Goal: Information Seeking & Learning: Stay updated

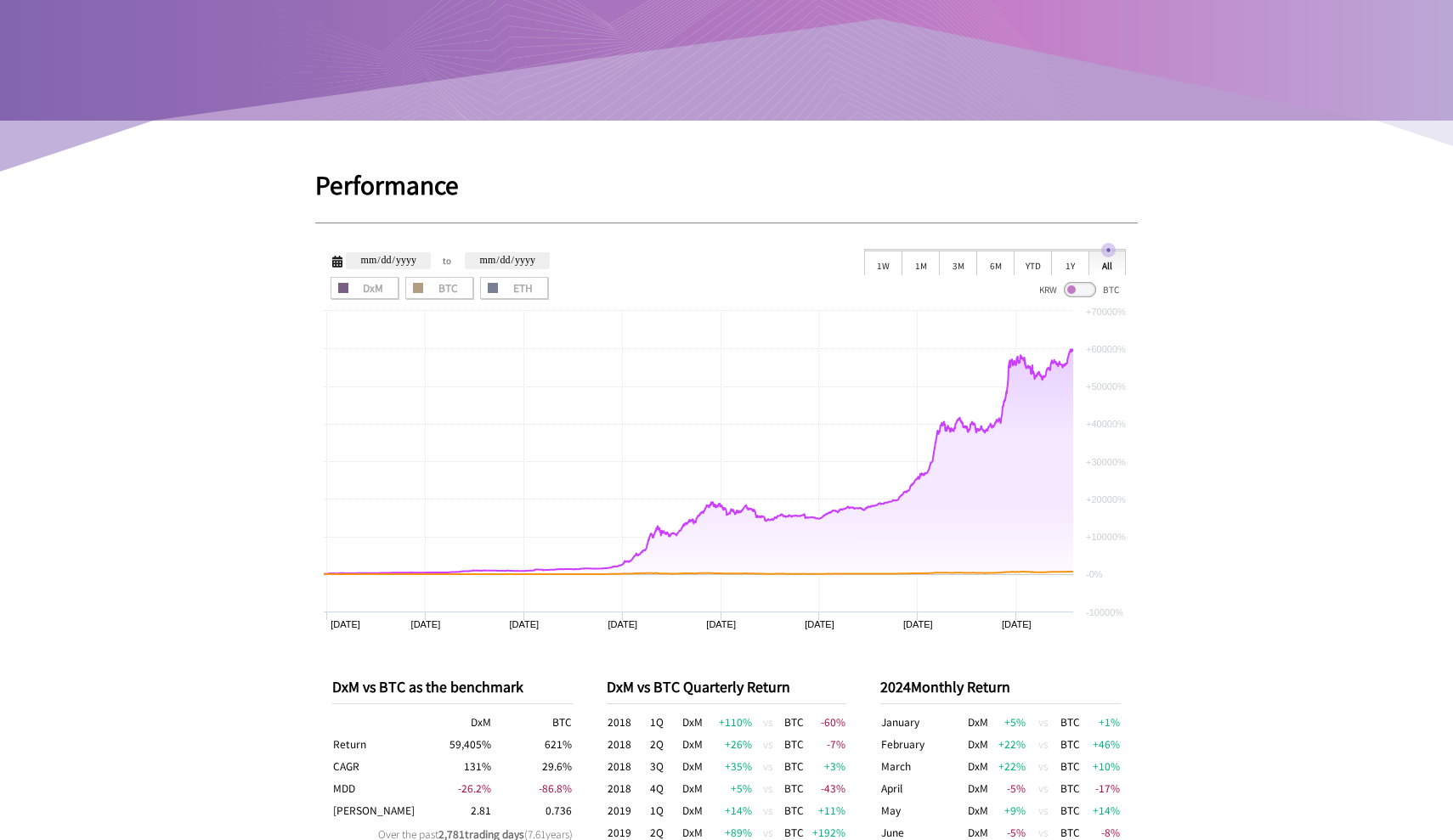
scroll to position [508, 0]
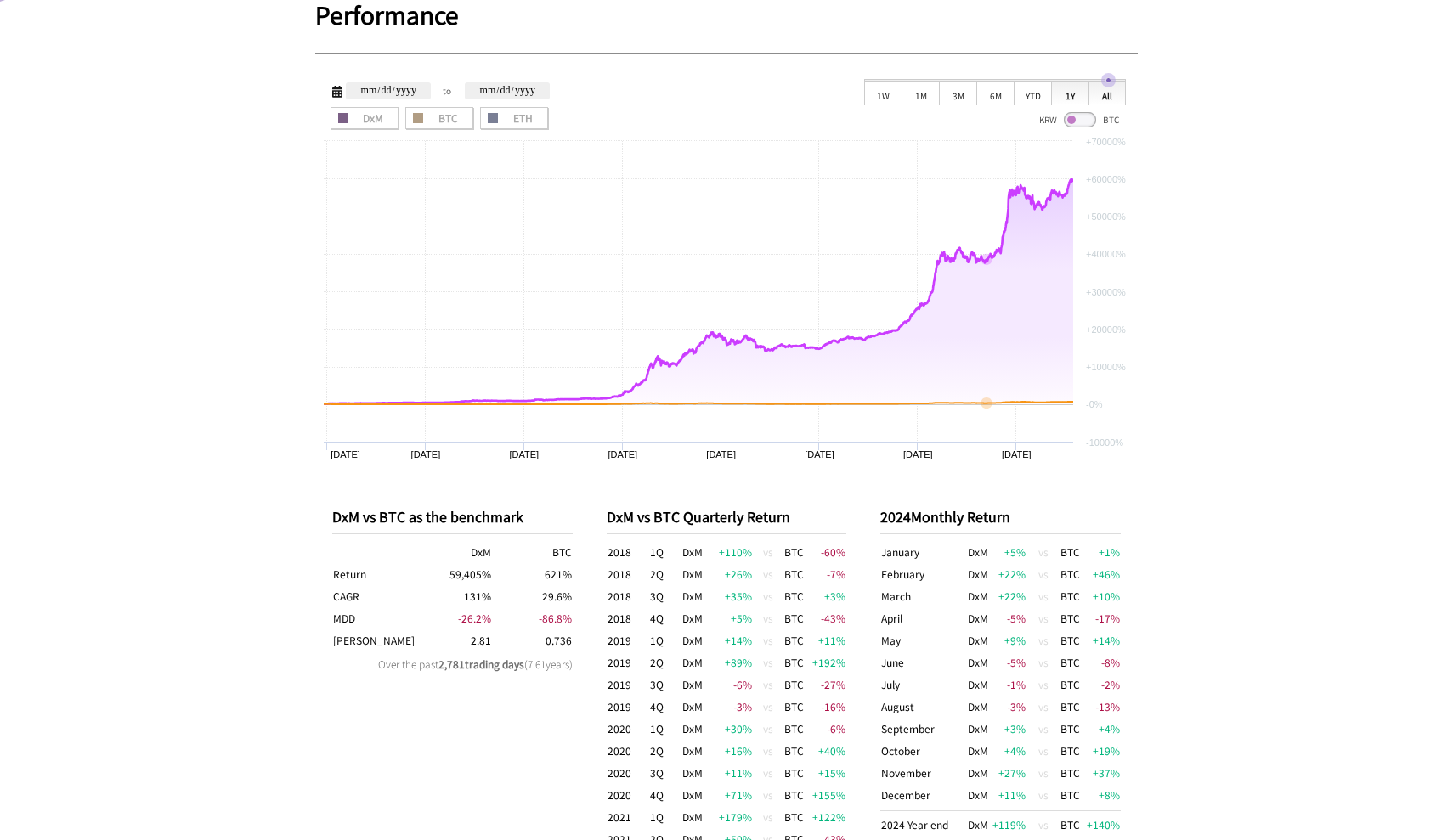
click at [1056, 96] on div "1Y" at bounding box center [1069, 93] width 37 height 26
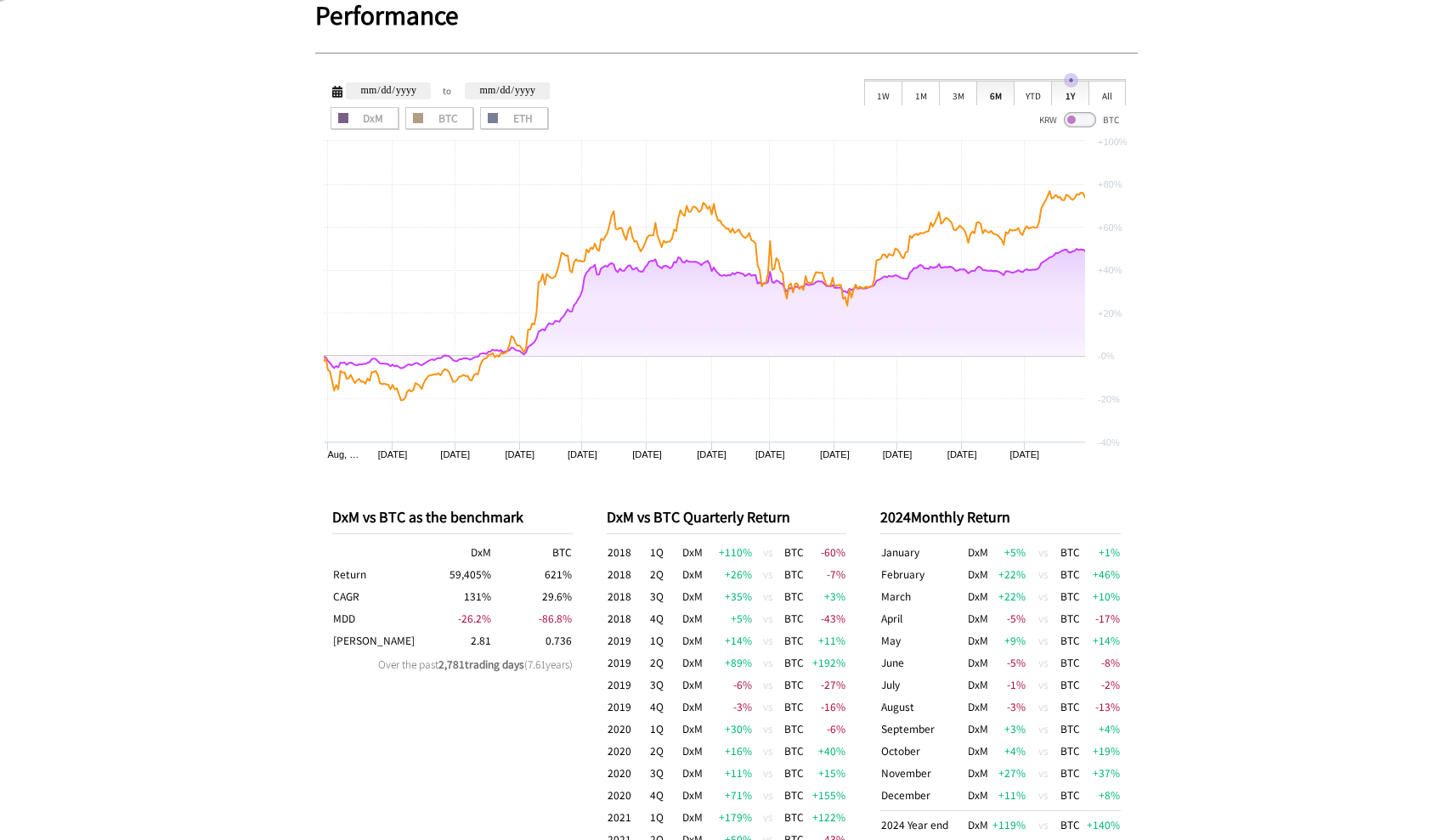
click at [1000, 94] on div "6M" at bounding box center [995, 93] width 37 height 26
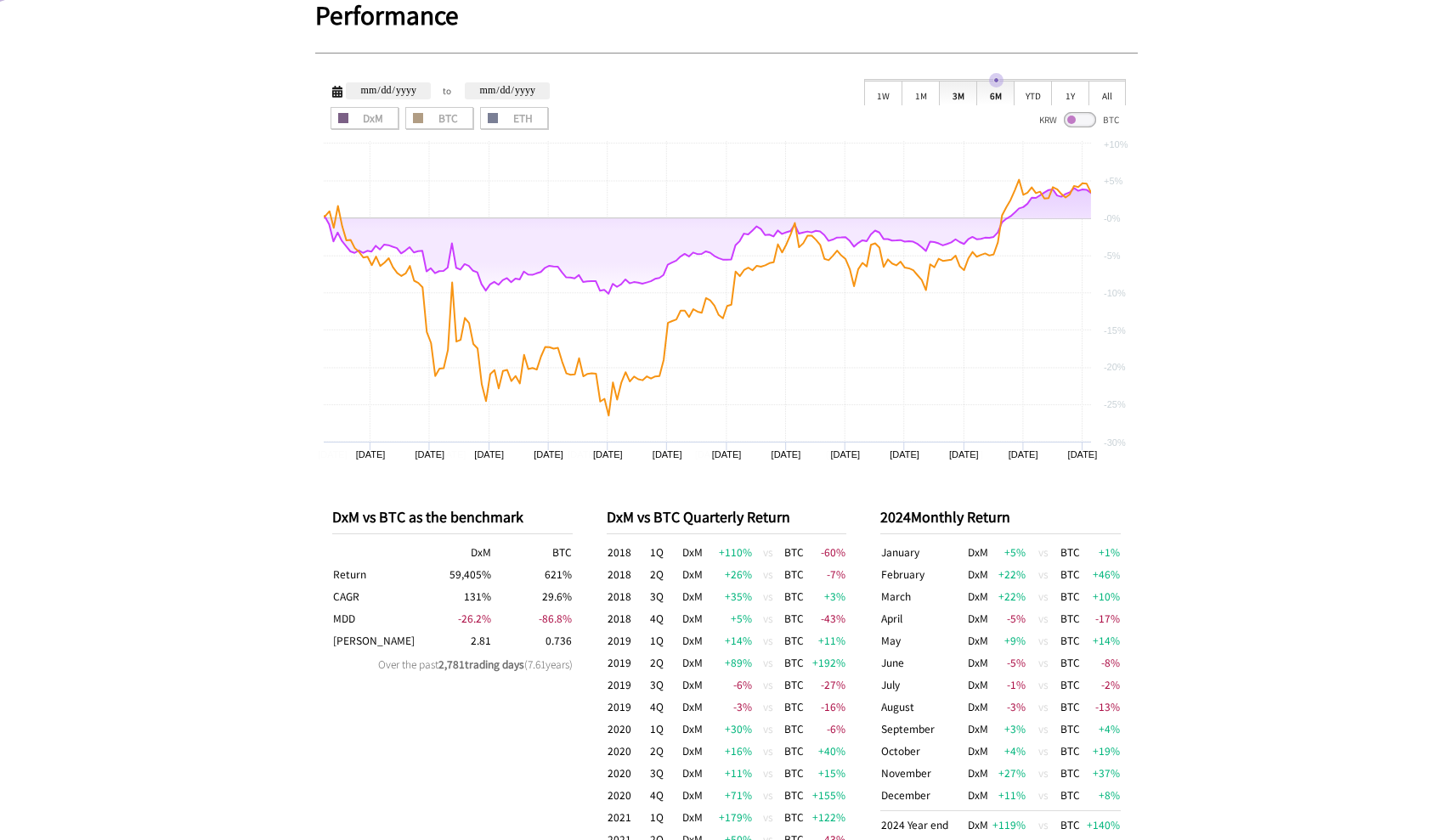
click at [947, 91] on div "3M" at bounding box center [957, 93] width 37 height 26
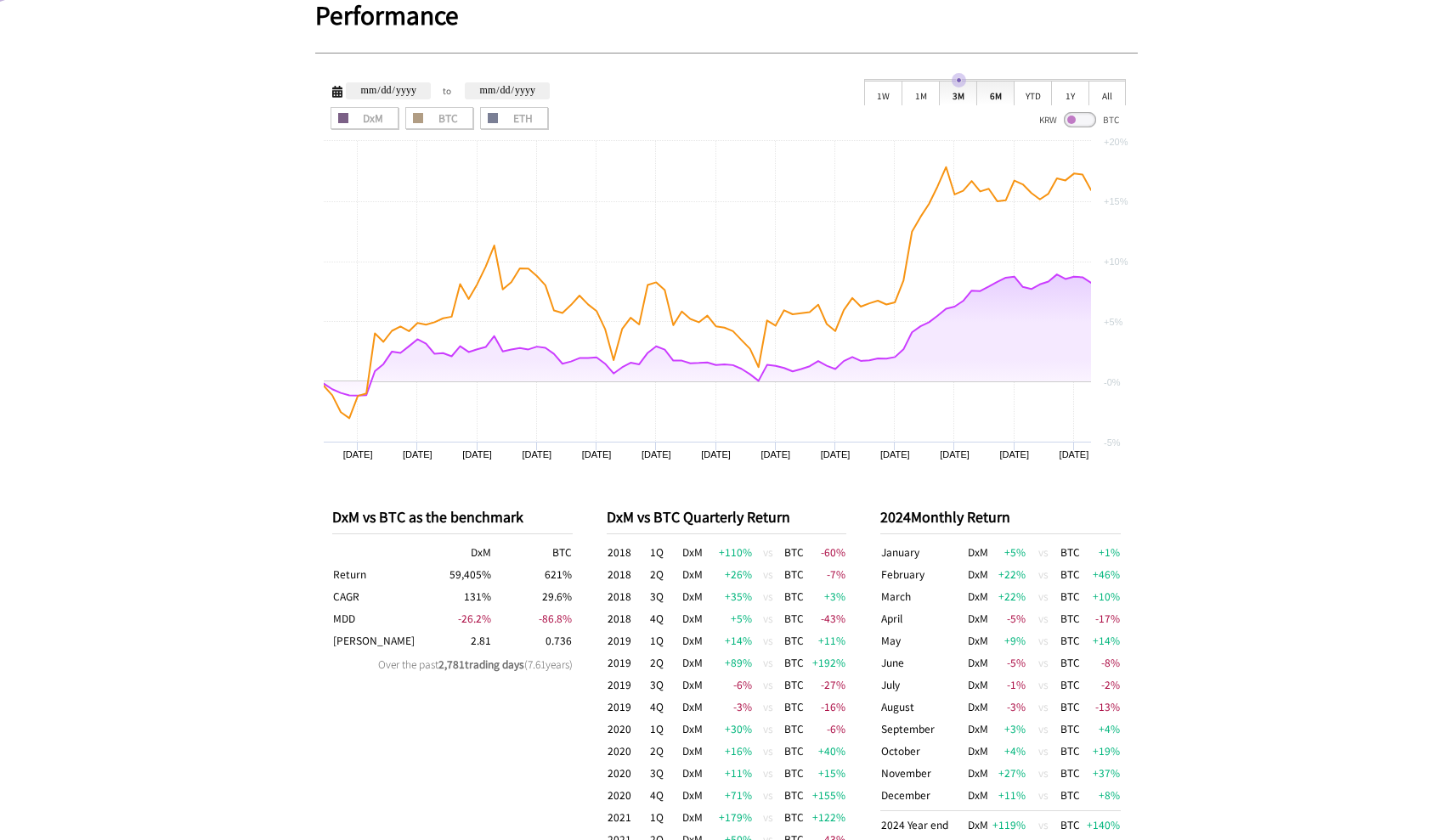
click at [998, 97] on div "6M" at bounding box center [995, 93] width 37 height 26
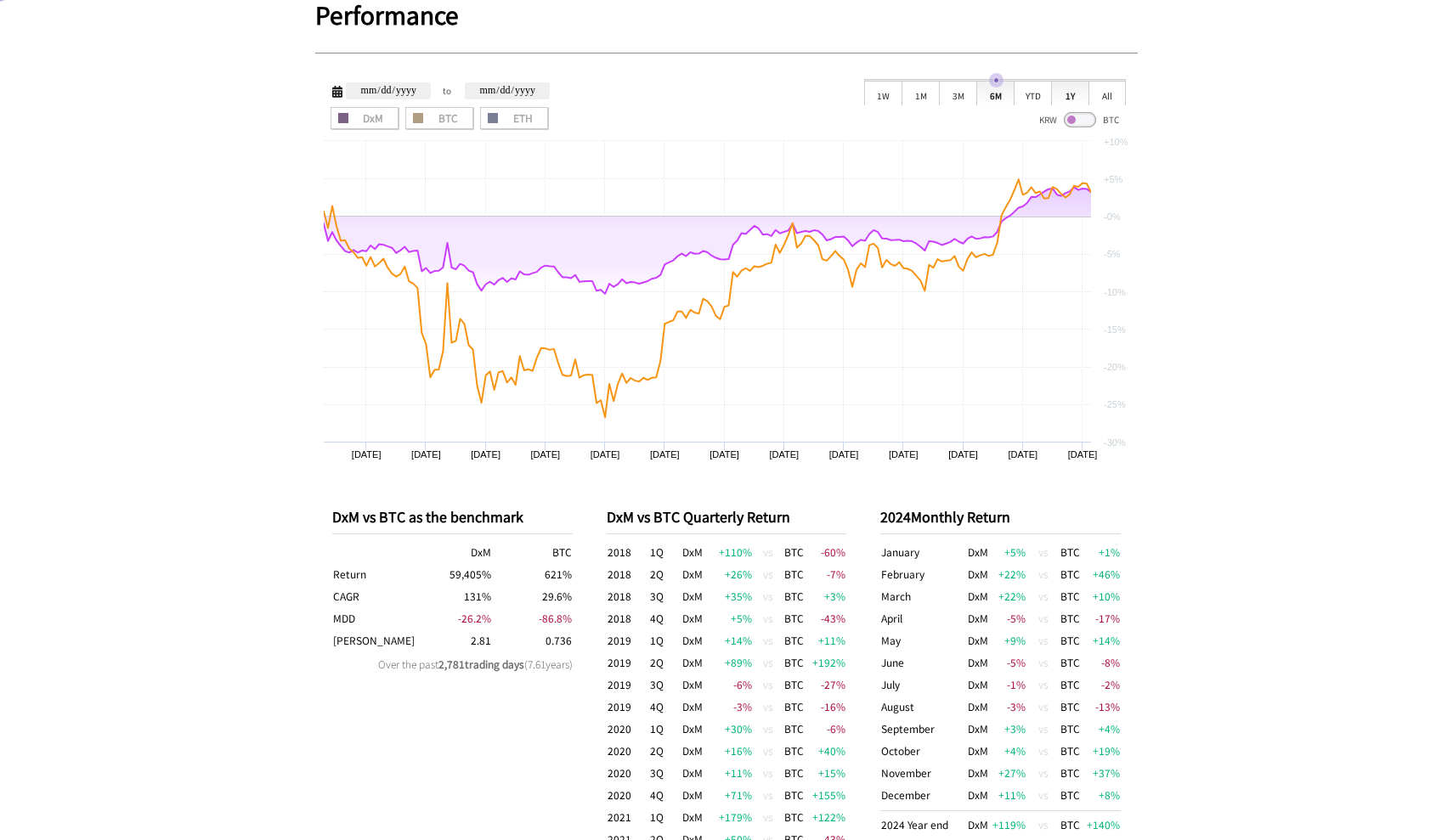
click at [1071, 87] on div "1Y" at bounding box center [1069, 93] width 37 height 26
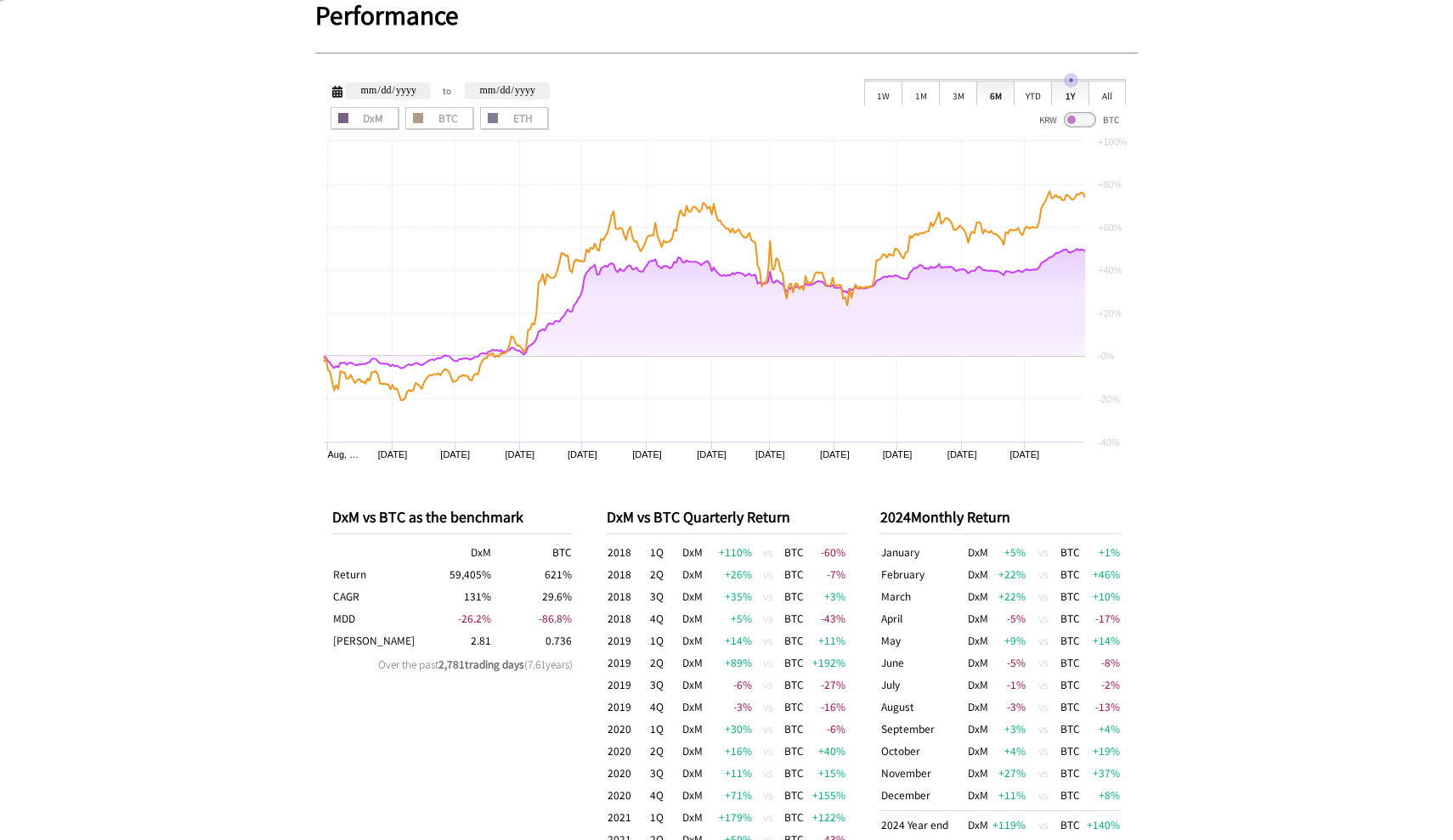
click at [998, 87] on div "6M" at bounding box center [995, 93] width 37 height 26
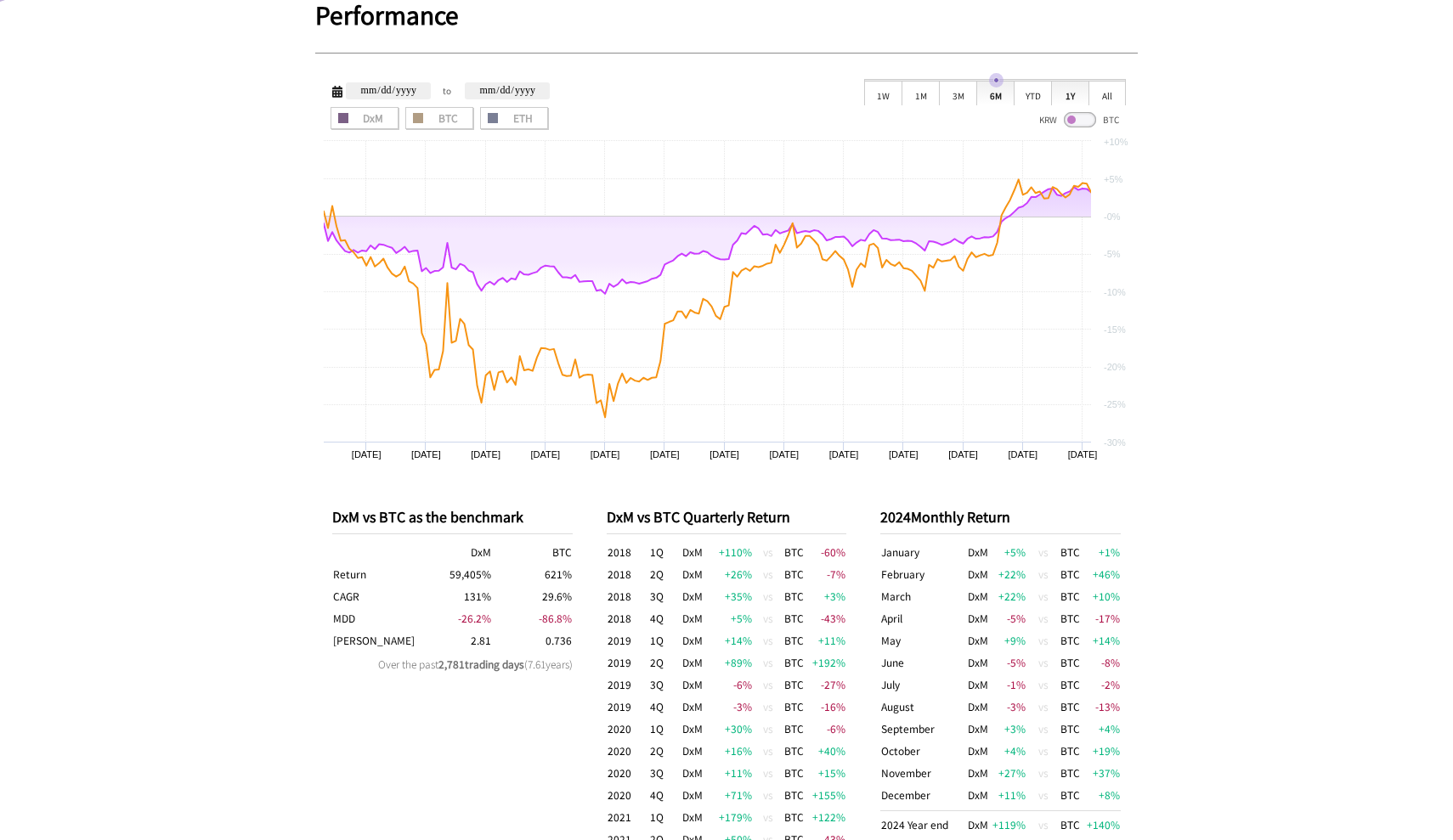
click at [1076, 91] on div "1Y" at bounding box center [1069, 93] width 37 height 26
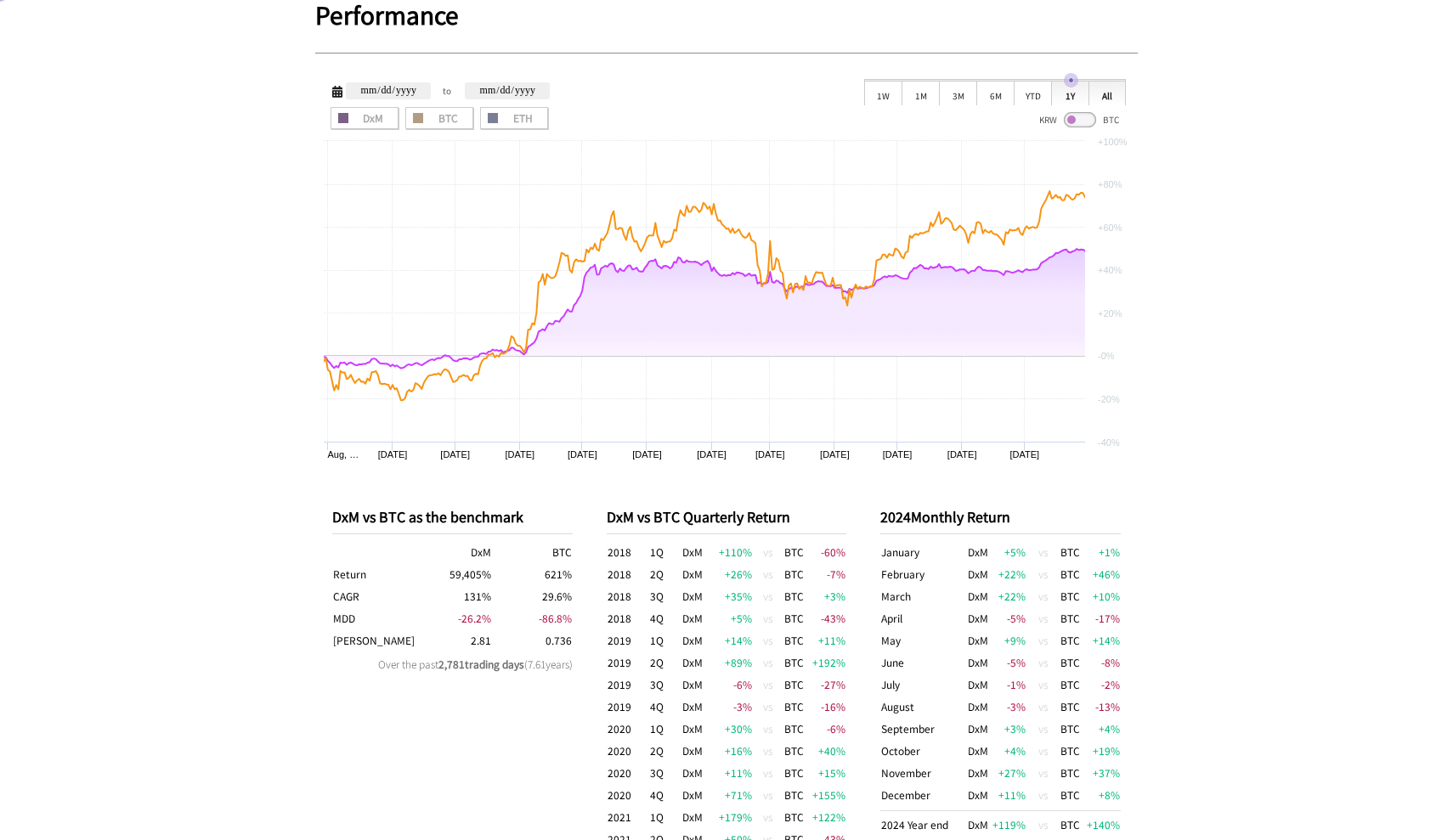
click at [1109, 100] on div "All" at bounding box center [1107, 93] width 37 height 26
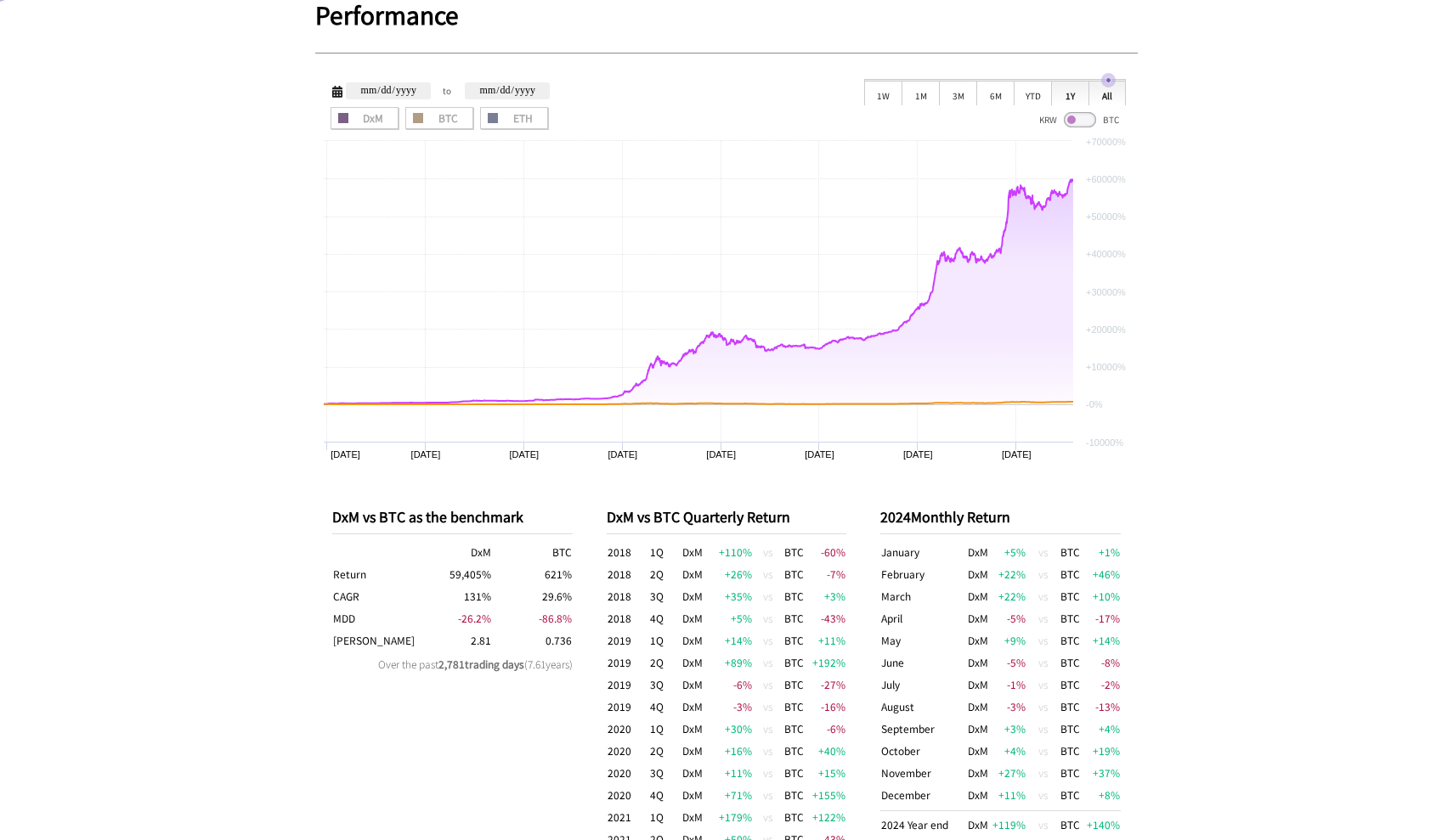
click at [1080, 94] on div "1Y" at bounding box center [1069, 93] width 37 height 26
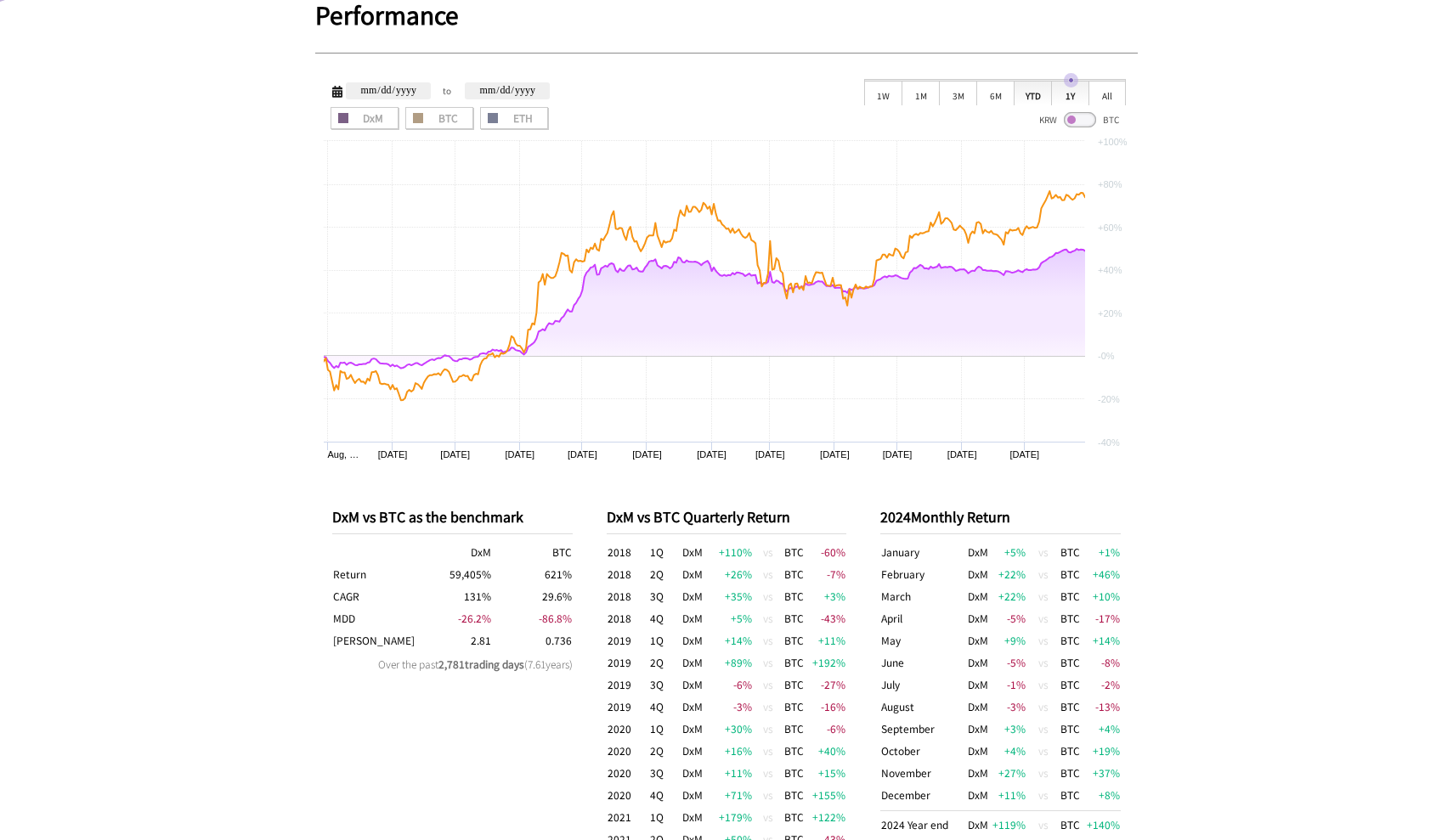
click at [1042, 92] on div "YTD" at bounding box center [1032, 93] width 37 height 26
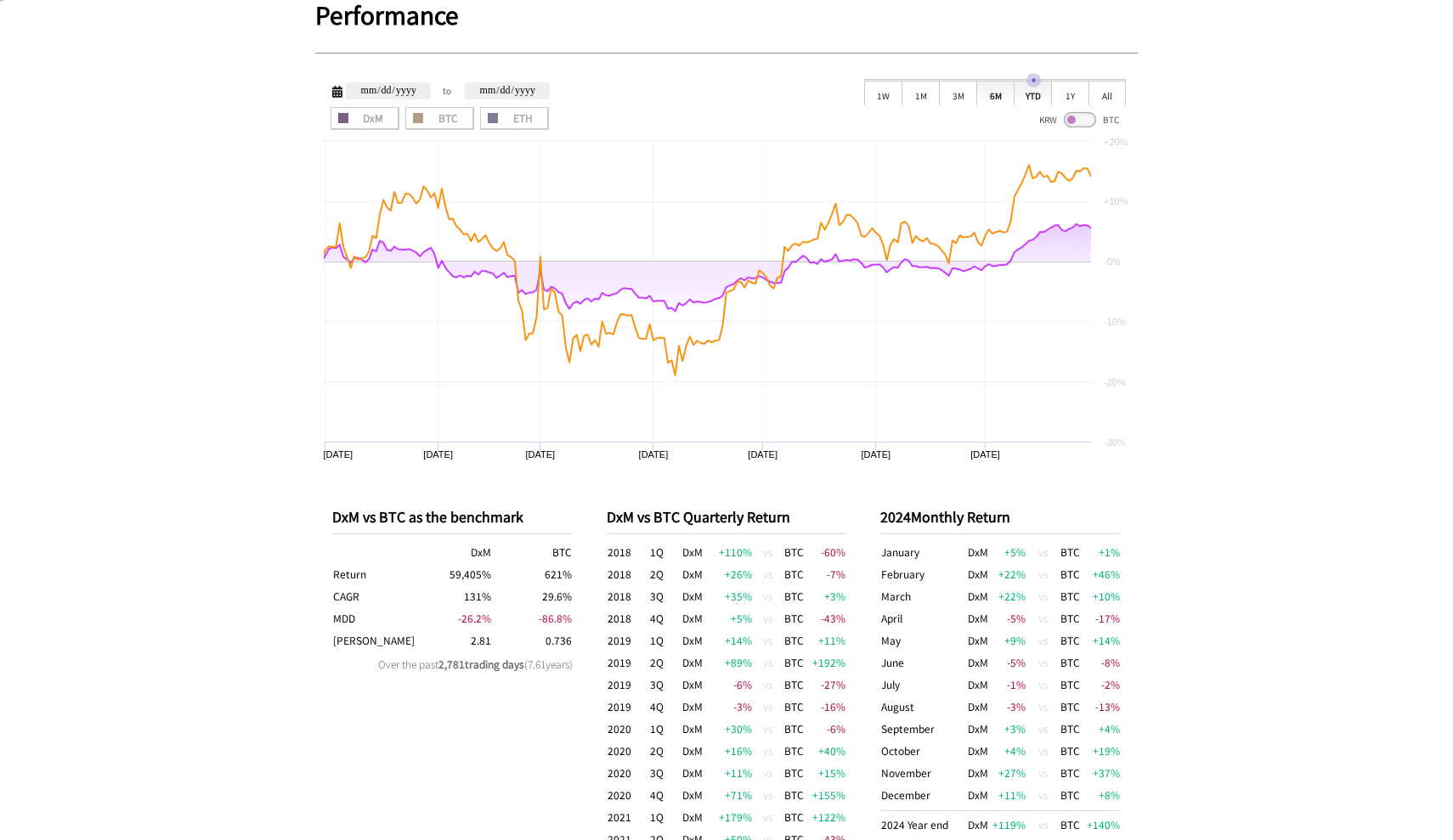
click at [1004, 105] on div "6M" at bounding box center [995, 93] width 37 height 26
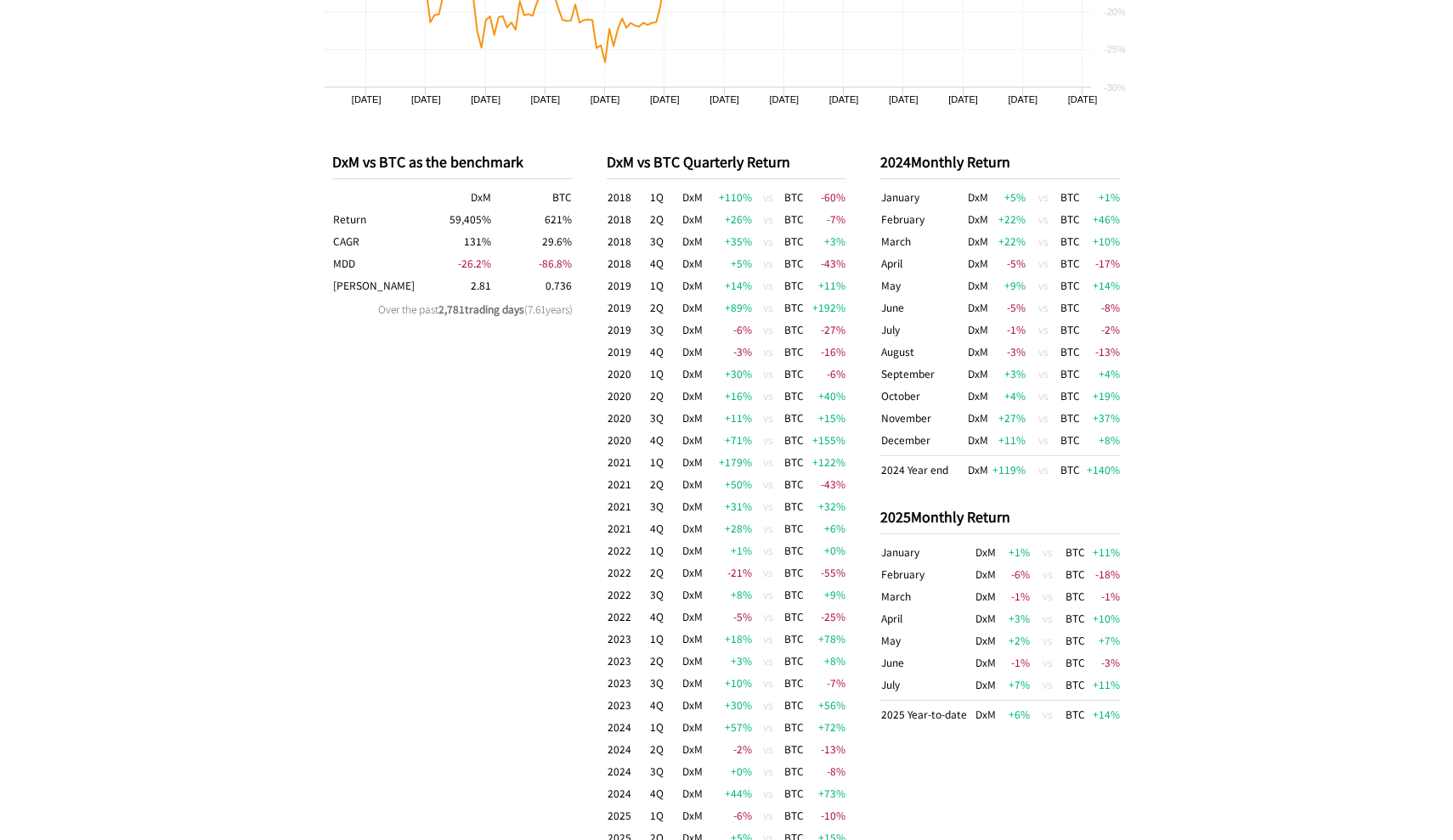
scroll to position [863, 0]
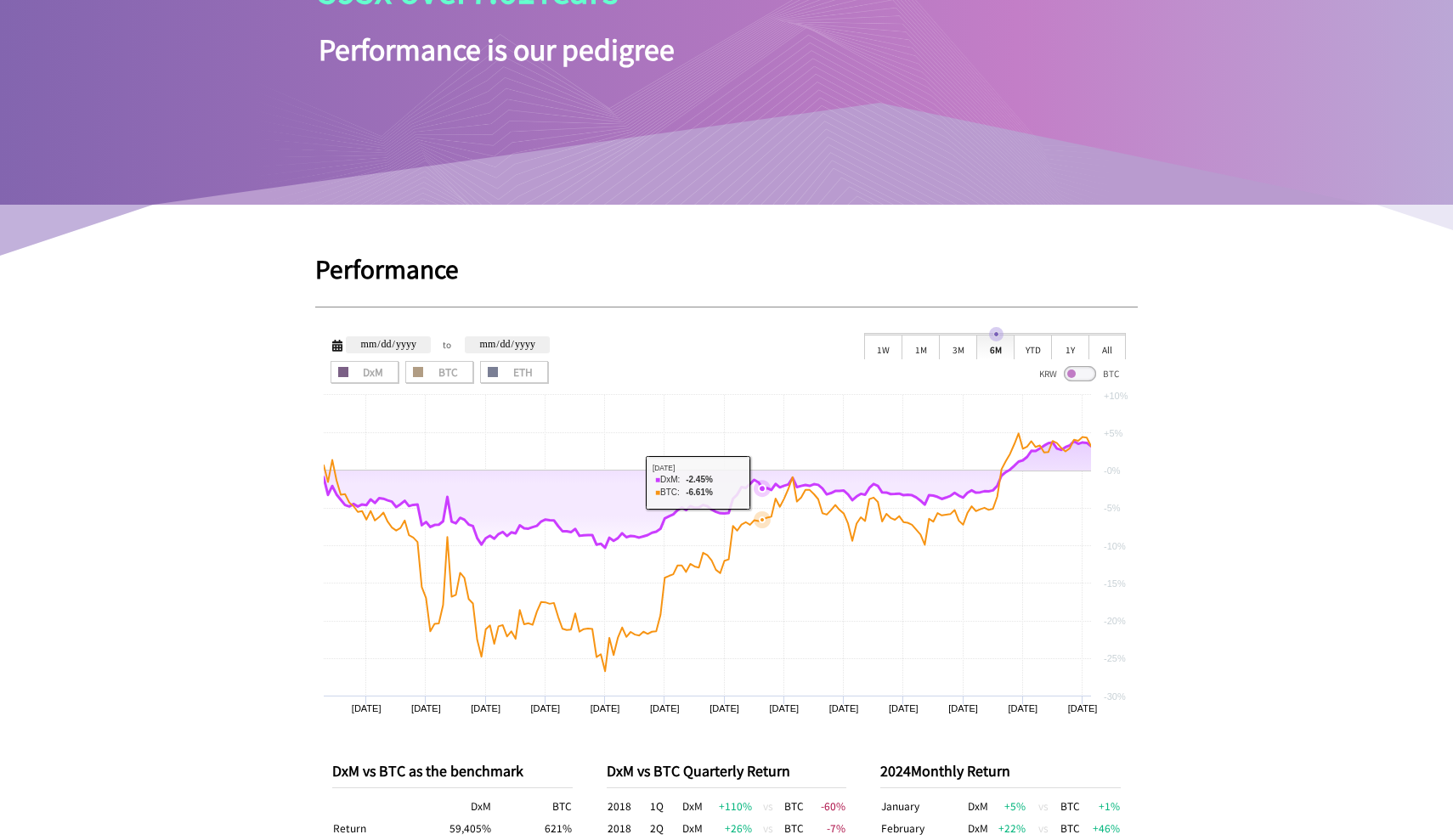
scroll to position [257, 0]
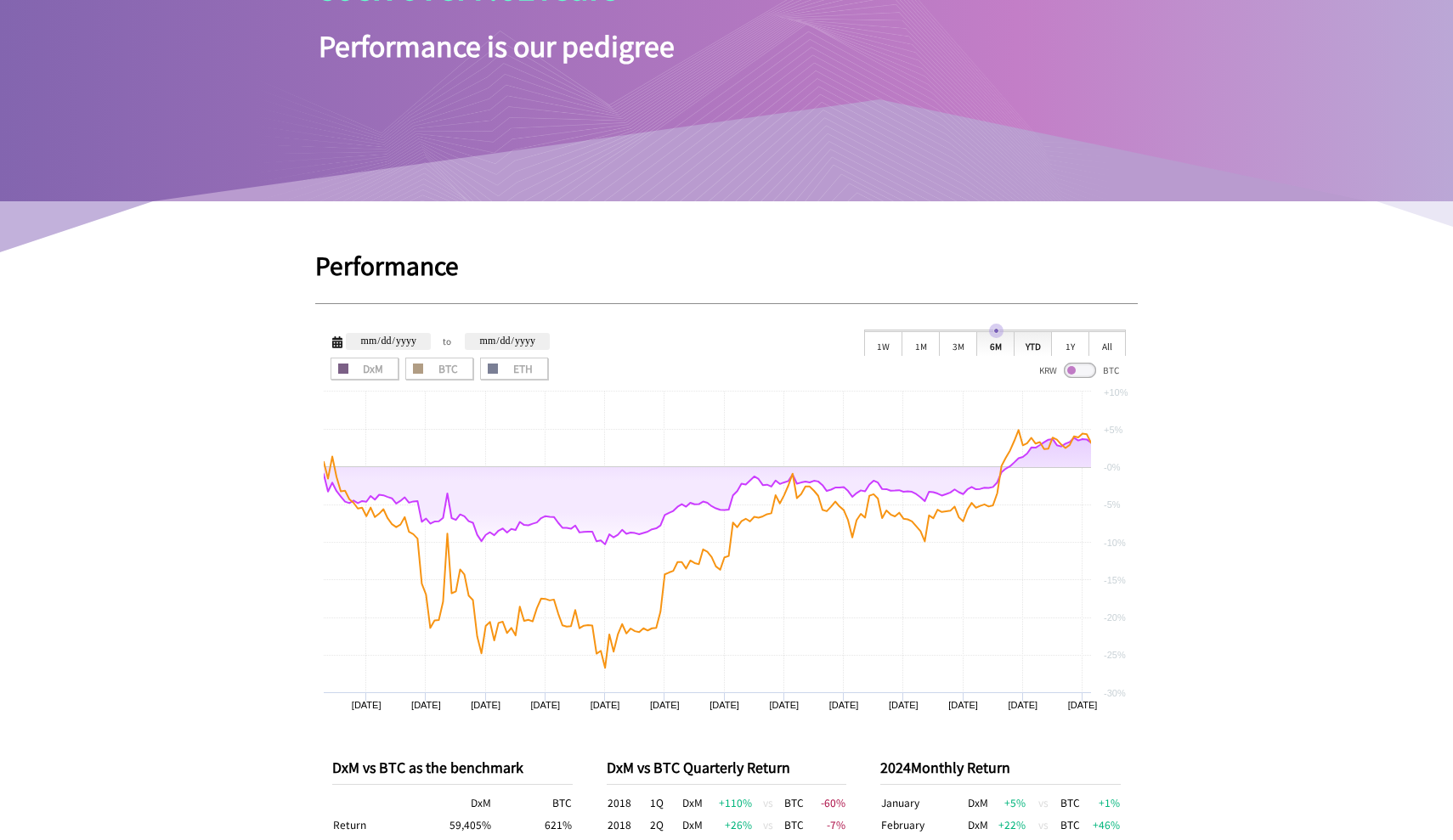
click at [1047, 350] on div "YTD" at bounding box center [1032, 344] width 37 height 26
type input "**********"
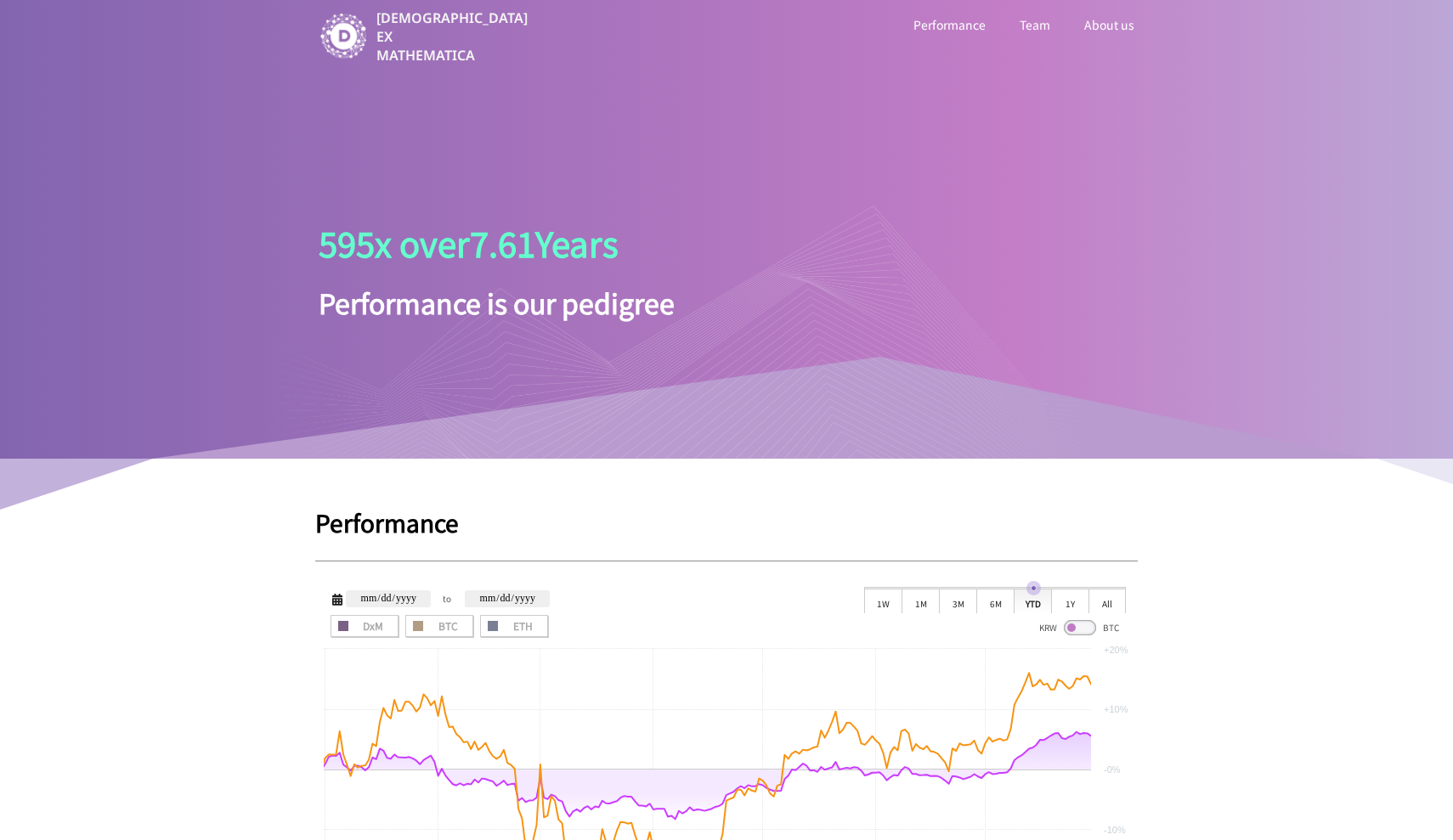
scroll to position [0, 0]
